Goal: Contribute content

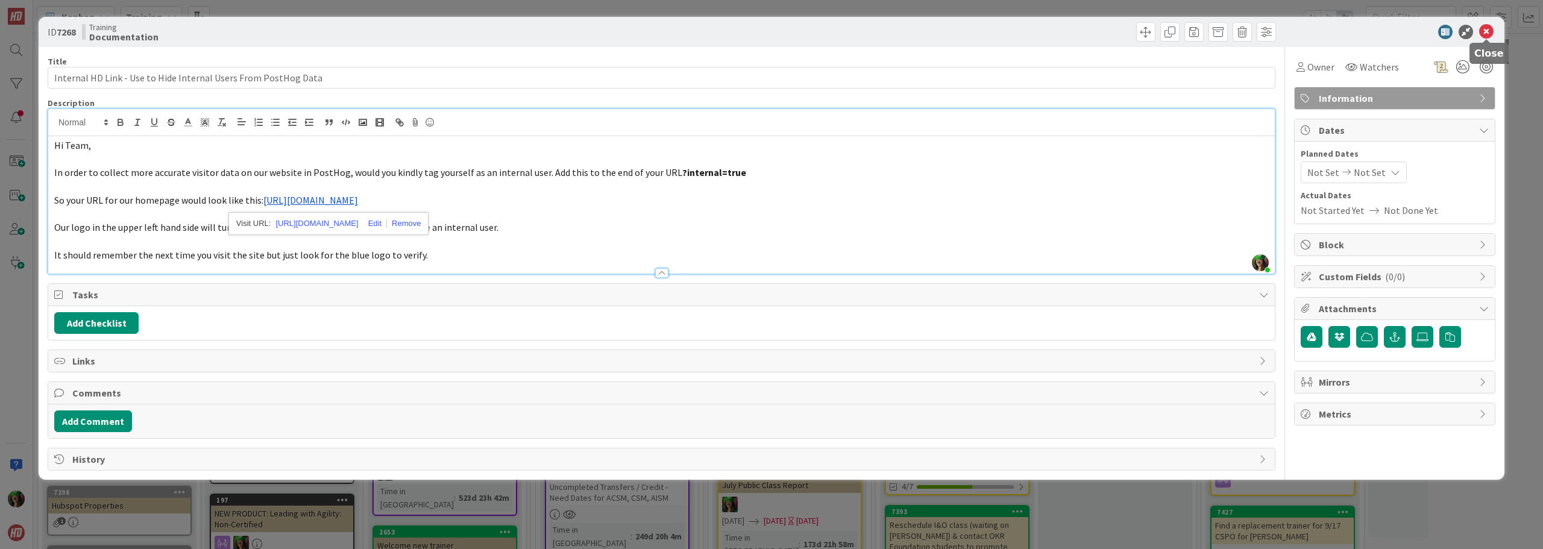
click at [1483, 25] on icon at bounding box center [1486, 32] width 14 height 14
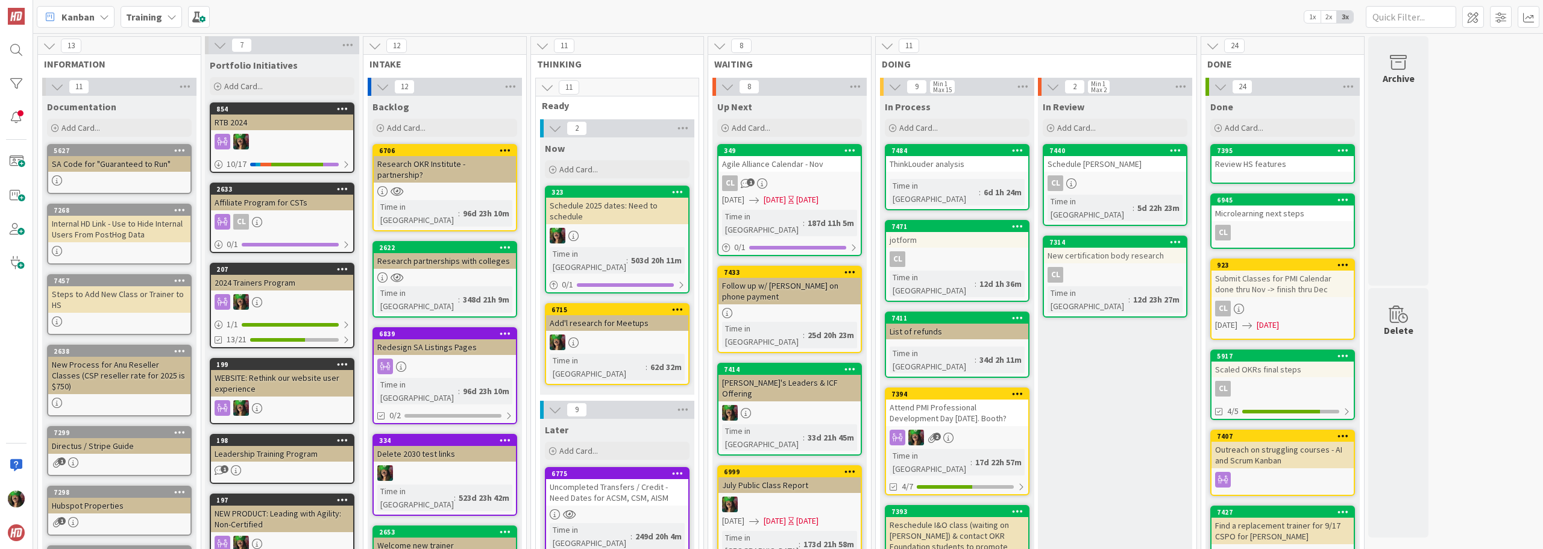
click at [153, 16] on b "Training" at bounding box center [144, 17] width 36 height 12
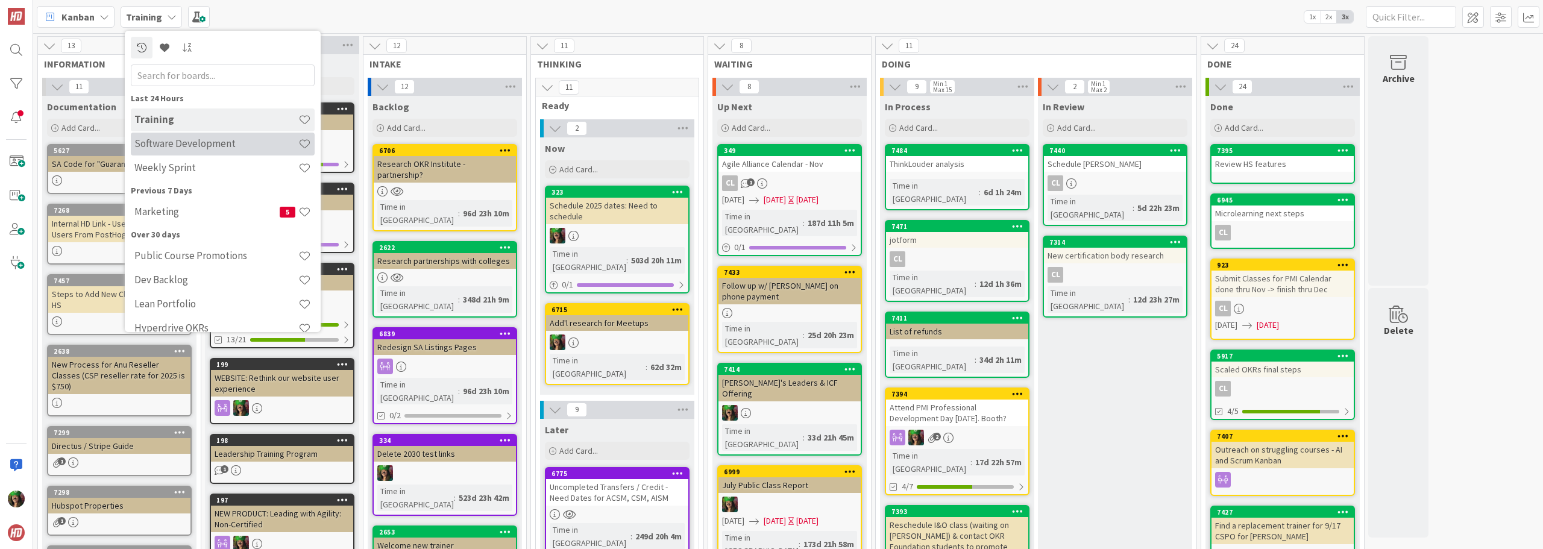
click at [183, 143] on h4 "Software Development" at bounding box center [216, 143] width 164 height 12
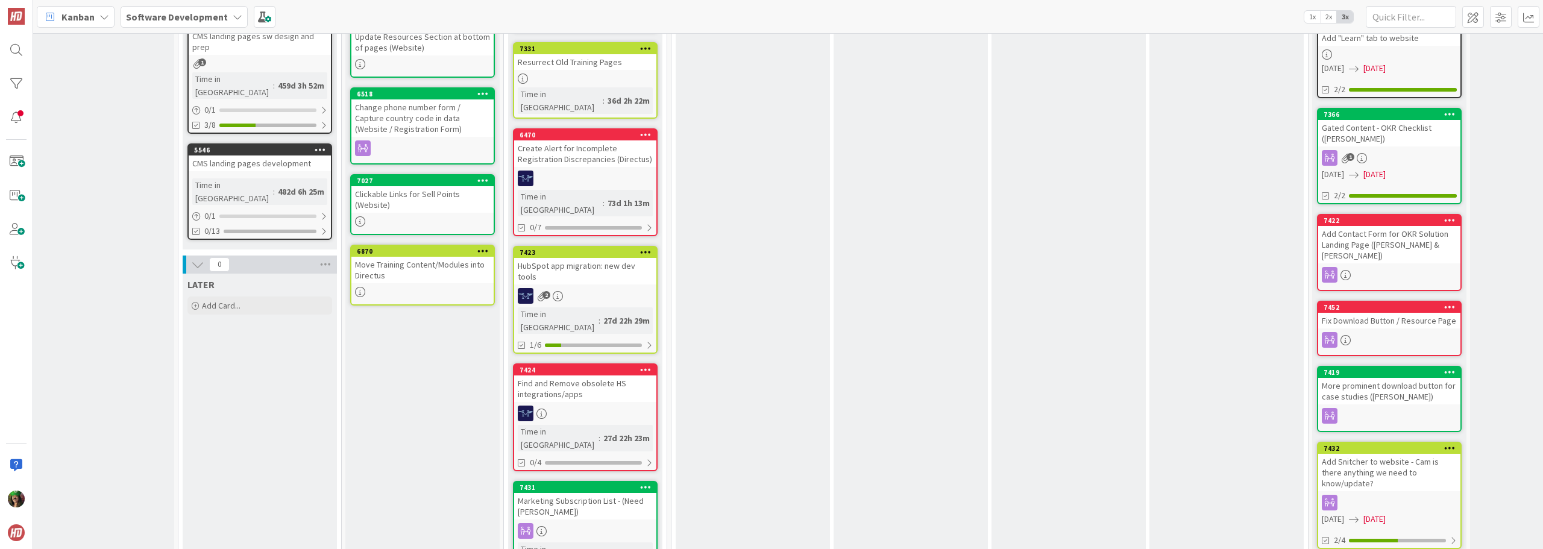
scroll to position [482, 175]
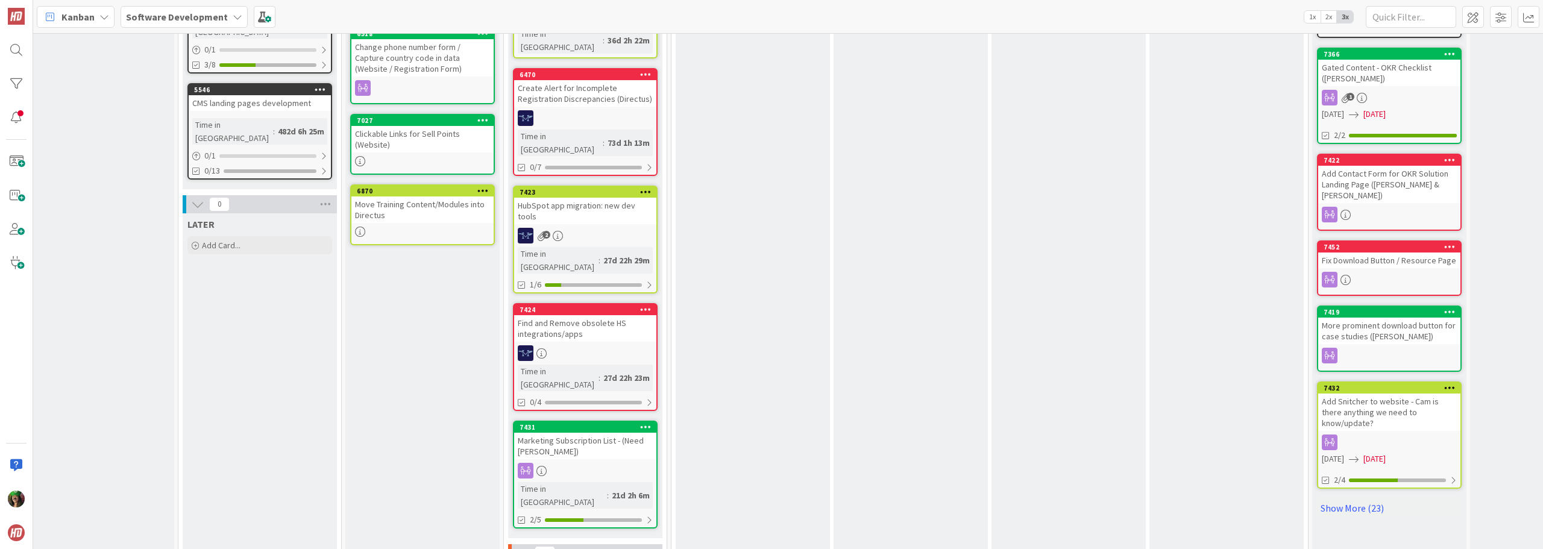
click at [607, 433] on div "Marketing Subscription List - (Need [PERSON_NAME])" at bounding box center [585, 446] width 142 height 27
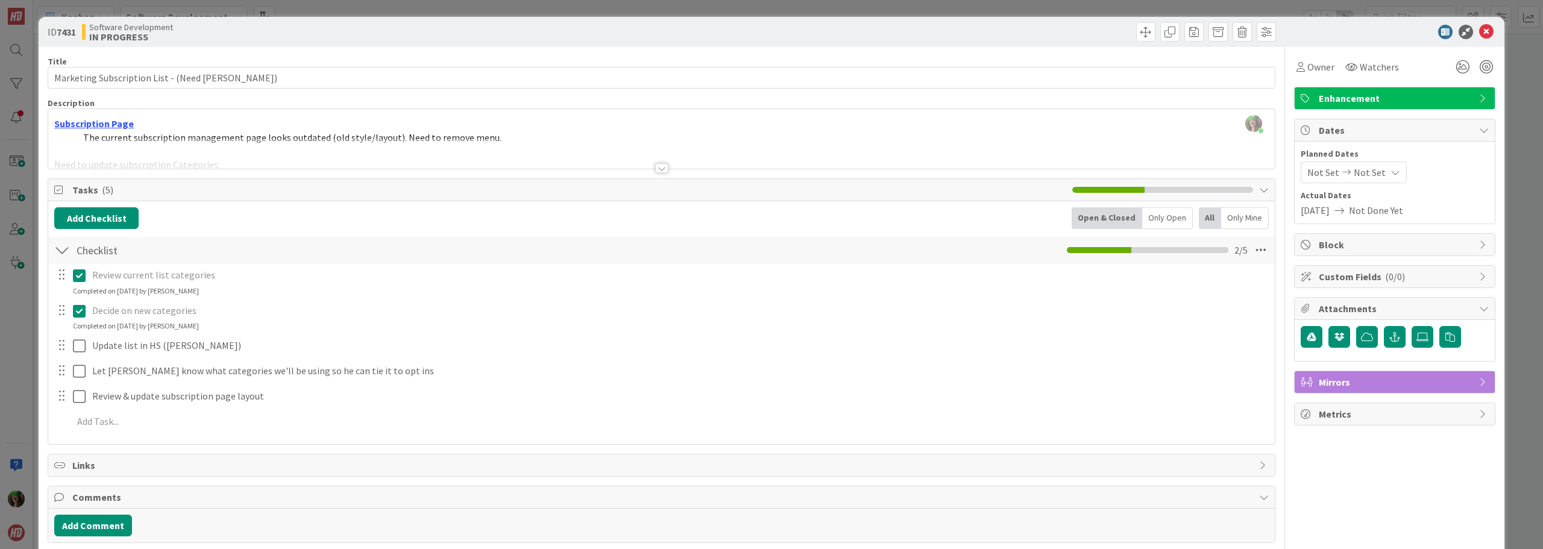
click at [657, 171] on div at bounding box center [661, 168] width 13 height 10
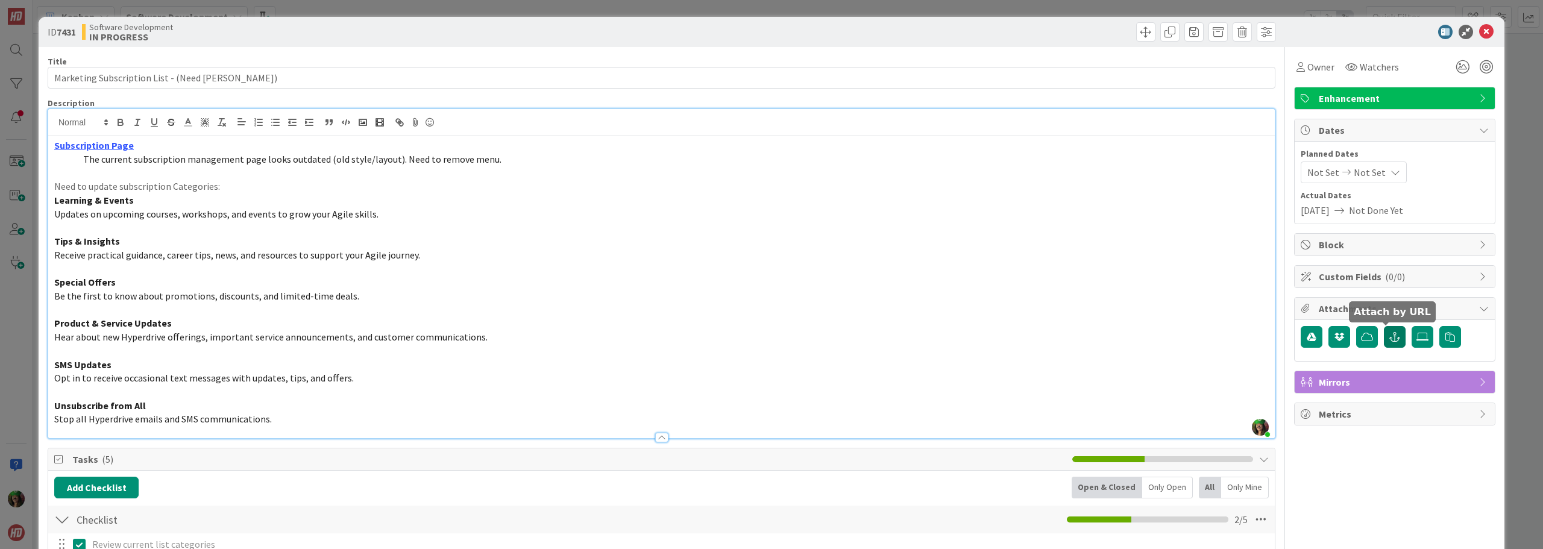
click at [1389, 339] on icon "button" at bounding box center [1394, 337] width 11 height 10
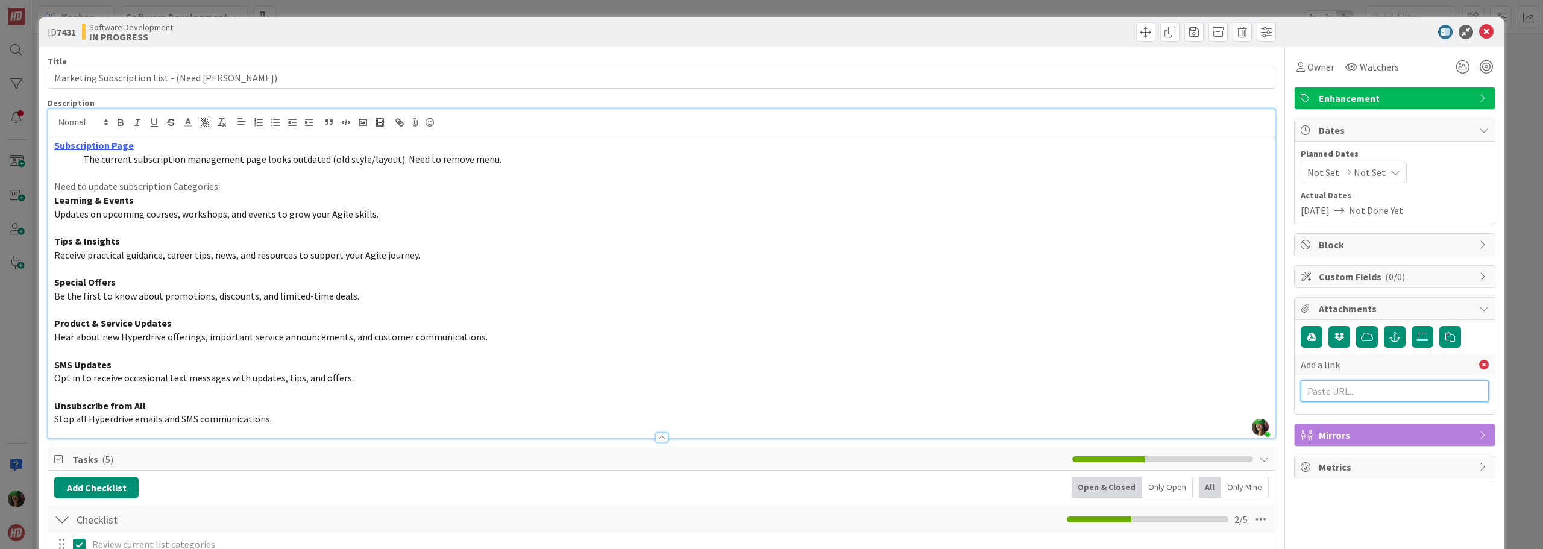
click at [1347, 390] on input "text" at bounding box center [1395, 391] width 188 height 22
paste input "[URL][DOMAIN_NAME]"
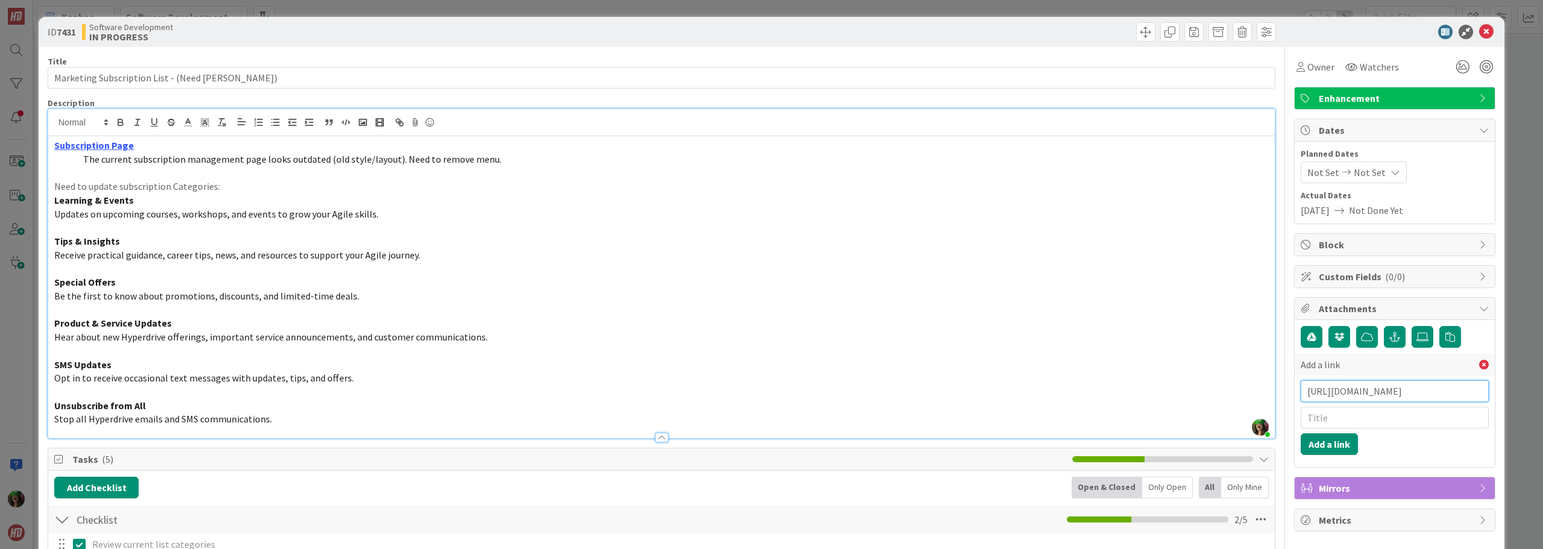
scroll to position [0, 99]
type input "[URL][DOMAIN_NAME]"
click at [1330, 422] on input "text" at bounding box center [1395, 418] width 188 height 22
type input "HS Subscriptions"
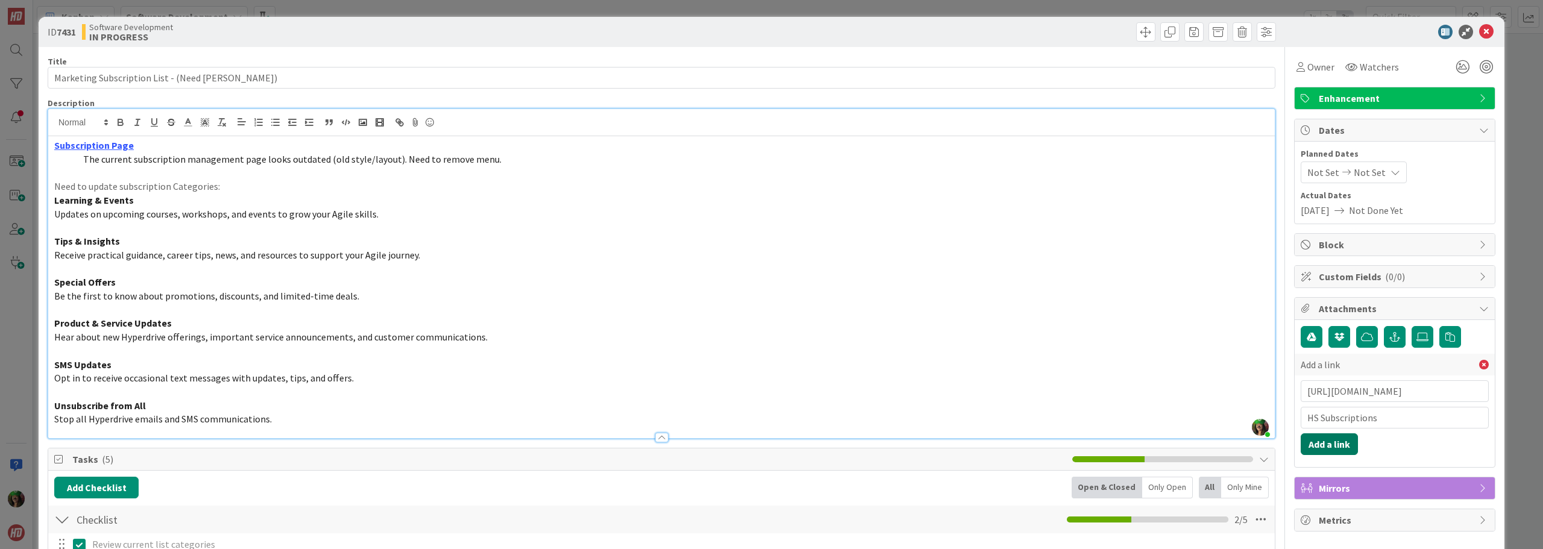
click at [1317, 446] on button "Add a link" at bounding box center [1329, 444] width 57 height 22
